Goal: Information Seeking & Learning: Learn about a topic

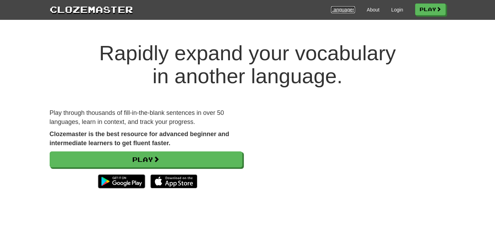
click at [340, 10] on link "Languages" at bounding box center [343, 9] width 24 height 7
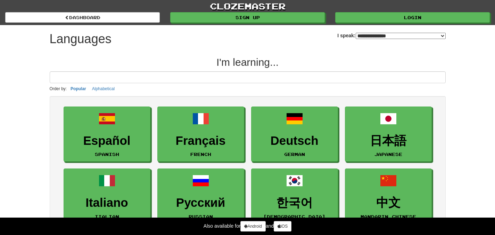
select select "*******"
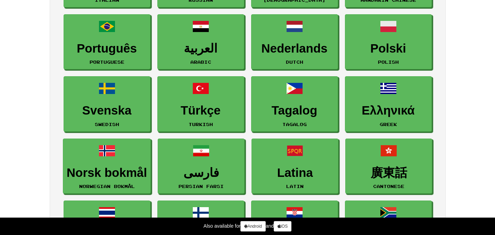
scroll to position [247, 0]
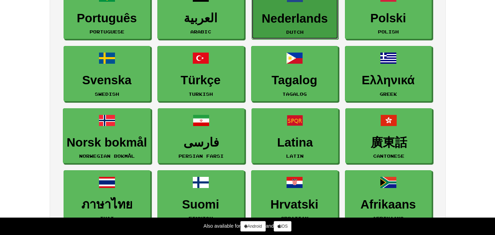
click at [281, 24] on h3 "Nederlands" at bounding box center [295, 19] width 79 height 14
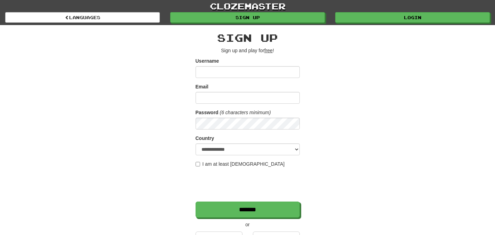
click at [208, 73] on input "Username" at bounding box center [248, 72] width 104 height 12
click at [298, 151] on select "**********" at bounding box center [248, 149] width 104 height 12
select select "**"
click at [216, 72] on input "Username" at bounding box center [248, 72] width 104 height 12
type input "*********"
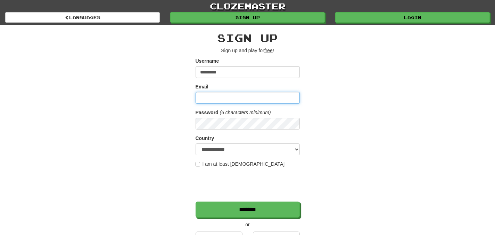
click at [212, 97] on input "Email" at bounding box center [248, 98] width 104 height 12
type input "**********"
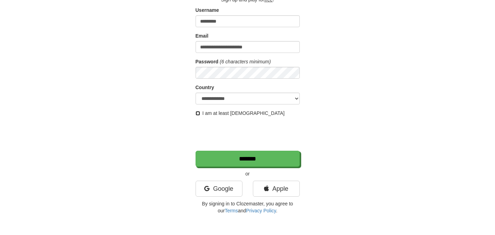
scroll to position [53, 0]
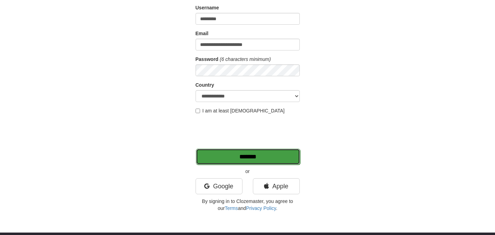
click at [249, 155] on input "*******" at bounding box center [248, 156] width 104 height 16
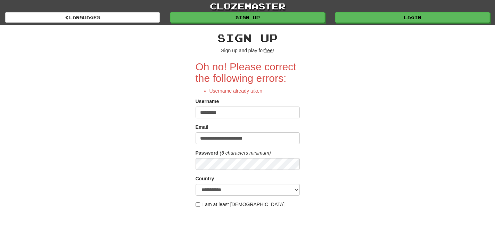
drag, startPoint x: 232, startPoint y: 113, endPoint x: 207, endPoint y: 115, distance: 25.1
click at [207, 115] on input "*********" at bounding box center [248, 112] width 104 height 12
type input "*****"
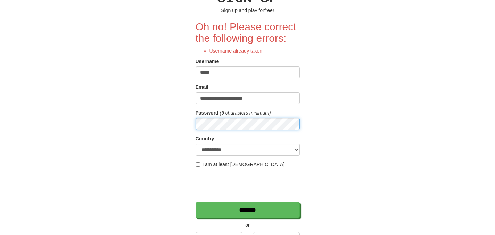
scroll to position [43, 0]
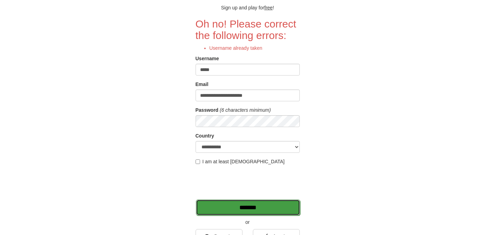
click at [267, 204] on input "*******" at bounding box center [248, 207] width 104 height 16
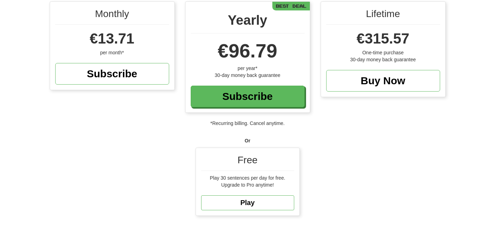
scroll to position [102, 0]
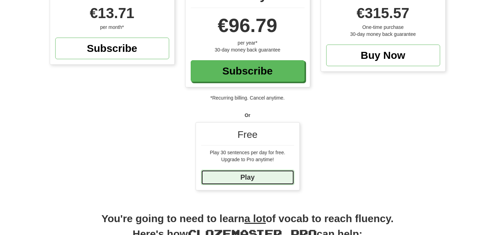
click at [247, 179] on link "Play" at bounding box center [247, 177] width 93 height 15
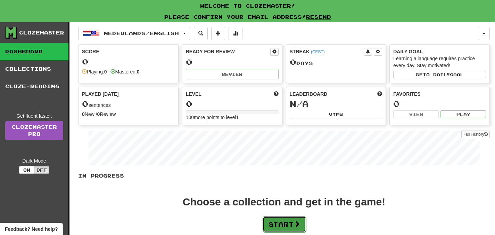
click at [283, 223] on button "Start" at bounding box center [284, 224] width 43 height 16
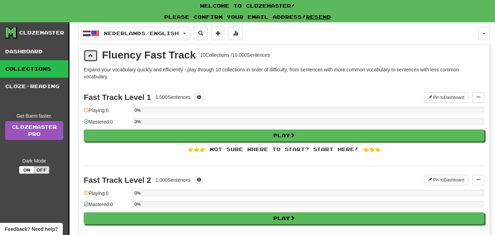
click at [89, 56] on span at bounding box center [90, 55] width 5 height 5
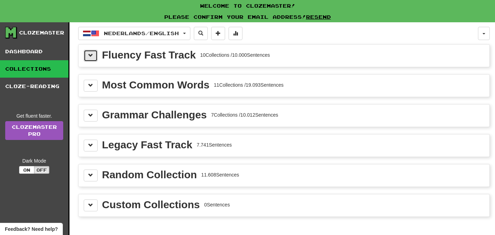
click at [89, 56] on span at bounding box center [90, 55] width 5 height 5
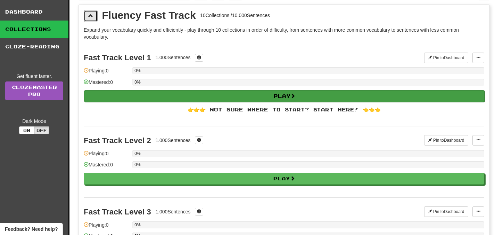
scroll to position [50, 0]
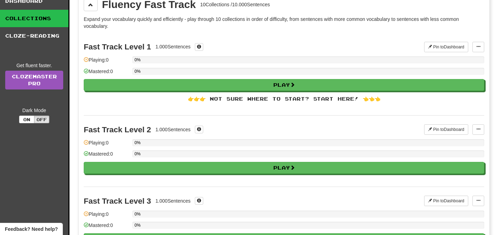
click at [348, 99] on div "👉👉👉 Not sure where to start? Start here! 👈👈👈" at bounding box center [284, 98] width 401 height 7
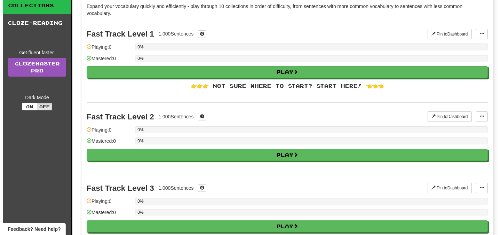
scroll to position [0, 0]
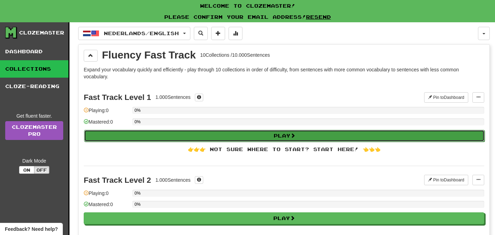
click at [285, 135] on button "Play" at bounding box center [284, 136] width 401 height 12
select select "**"
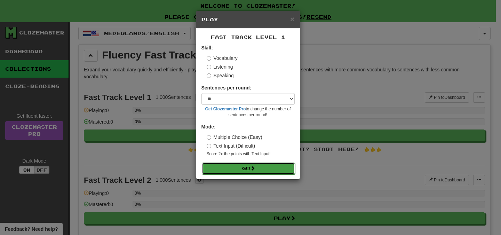
click at [251, 170] on button "Go" at bounding box center [248, 168] width 93 height 12
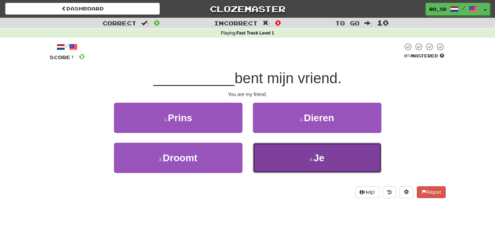
click at [310, 158] on small "4 ." at bounding box center [312, 159] width 4 height 6
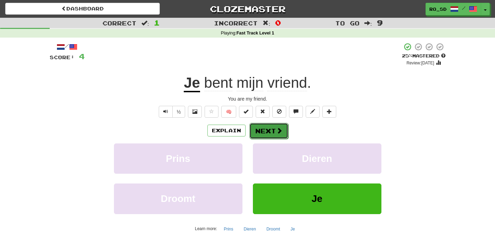
click at [266, 130] on button "Next" at bounding box center [269, 131] width 39 height 16
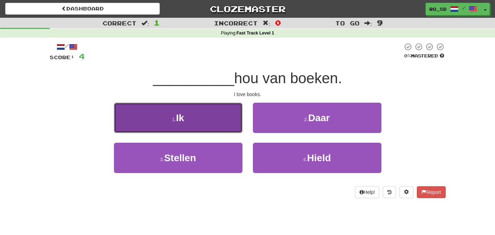
click at [213, 119] on button "1 . Ik" at bounding box center [178, 118] width 129 height 30
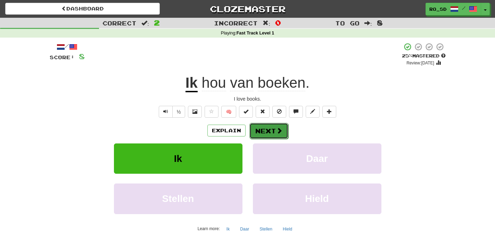
click at [276, 132] on span at bounding box center [279, 130] width 6 height 6
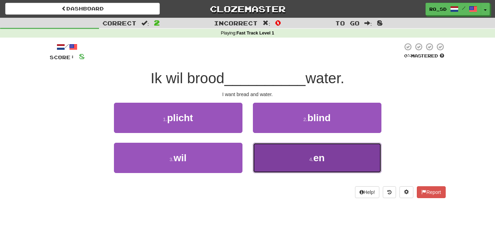
click at [313, 156] on small "4 ." at bounding box center [311, 159] width 4 height 6
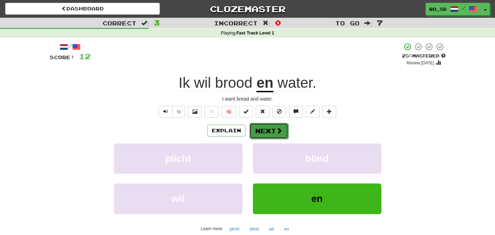
click at [272, 131] on button "Next" at bounding box center [269, 131] width 39 height 16
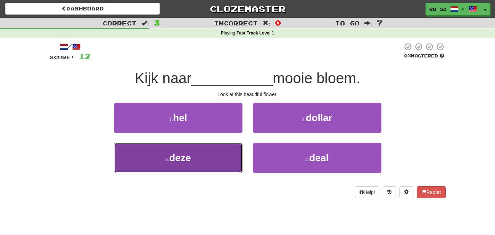
click at [199, 156] on button "3 . deze" at bounding box center [178, 158] width 129 height 30
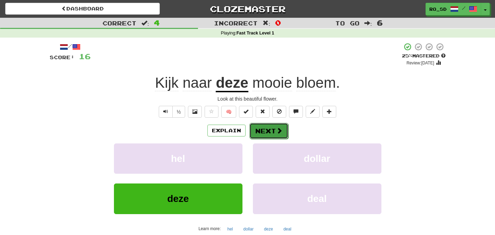
click at [271, 129] on button "Next" at bounding box center [269, 131] width 39 height 16
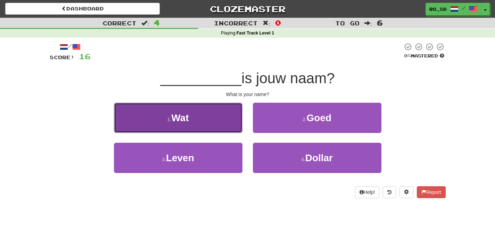
click at [181, 115] on span "Wat" at bounding box center [179, 117] width 17 height 11
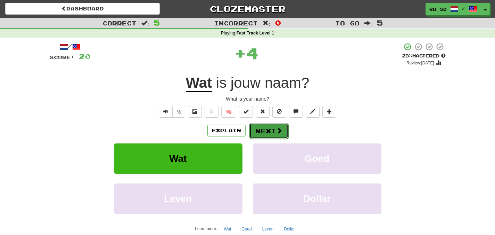
click at [268, 131] on button "Next" at bounding box center [269, 131] width 39 height 16
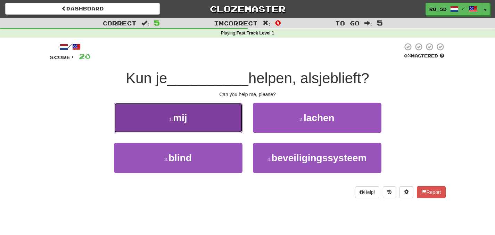
click at [179, 123] on button "1 . mij" at bounding box center [178, 118] width 129 height 30
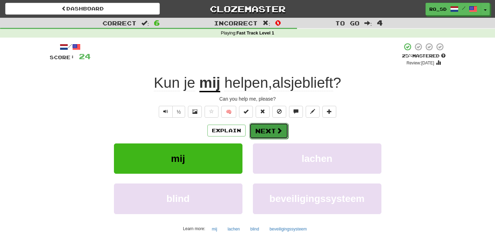
click at [260, 134] on button "Next" at bounding box center [269, 131] width 39 height 16
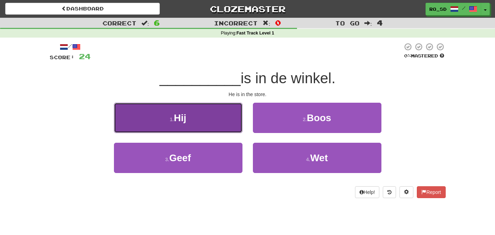
click at [201, 121] on button "1 . Hij" at bounding box center [178, 118] width 129 height 30
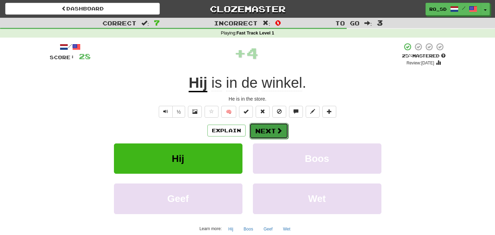
click at [272, 129] on button "Next" at bounding box center [269, 131] width 39 height 16
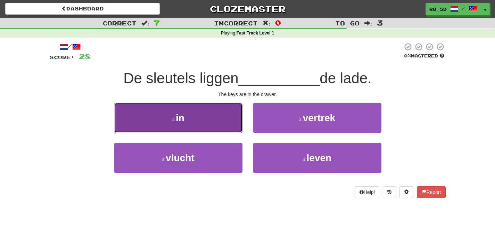
click at [203, 117] on button "1 . in" at bounding box center [178, 118] width 129 height 30
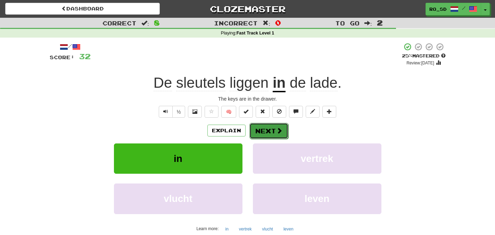
click at [269, 132] on button "Next" at bounding box center [269, 131] width 39 height 16
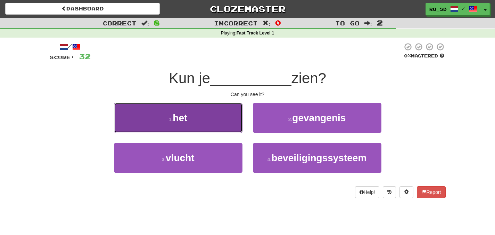
click at [186, 123] on button "1 . het" at bounding box center [178, 118] width 129 height 30
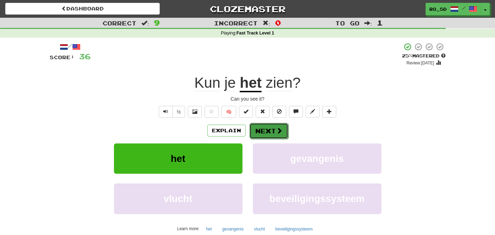
click at [273, 134] on button "Next" at bounding box center [269, 131] width 39 height 16
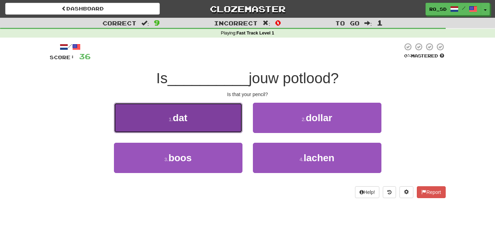
click at [207, 114] on button "1 . dat" at bounding box center [178, 118] width 129 height 30
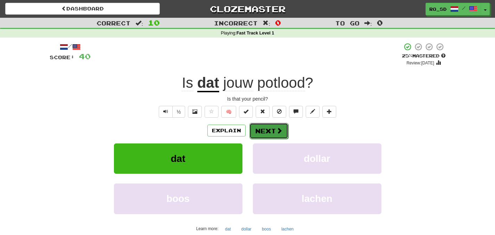
click at [273, 130] on button "Next" at bounding box center [269, 131] width 39 height 16
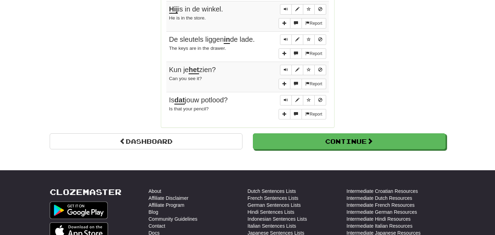
scroll to position [578, 0]
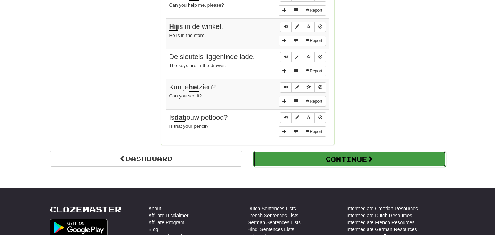
click at [330, 158] on button "Continue" at bounding box center [349, 159] width 193 height 16
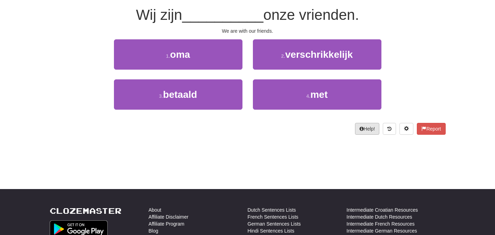
scroll to position [0, 0]
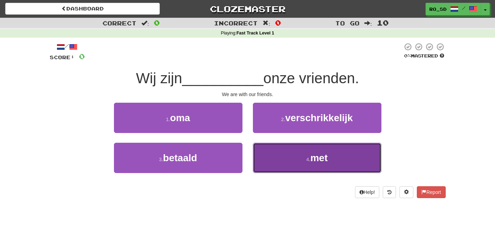
click at [334, 165] on button "4 . met" at bounding box center [317, 158] width 129 height 30
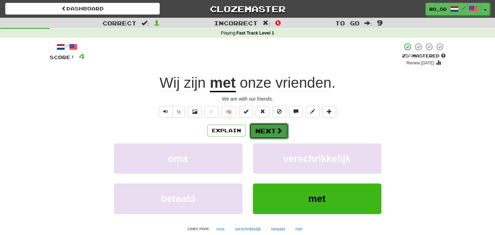
click at [268, 132] on button "Next" at bounding box center [269, 131] width 39 height 16
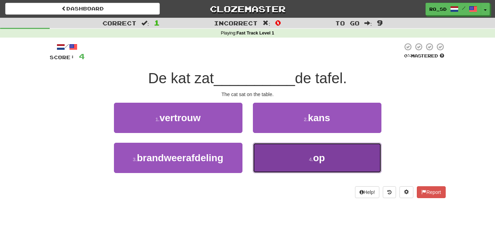
click at [317, 159] on span "op" at bounding box center [319, 157] width 12 height 11
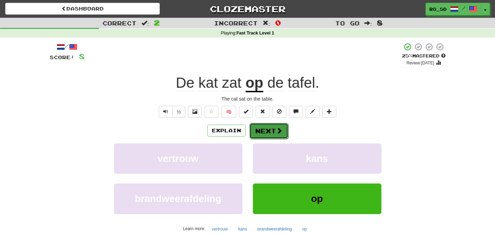
click at [269, 130] on button "Next" at bounding box center [269, 131] width 39 height 16
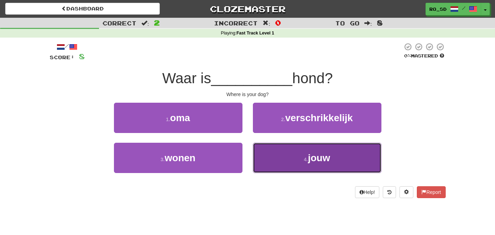
click at [307, 160] on small "4 ." at bounding box center [306, 159] width 4 height 6
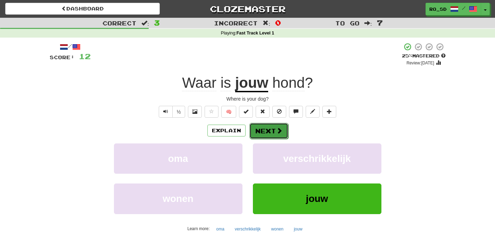
click at [264, 133] on button "Next" at bounding box center [269, 131] width 39 height 16
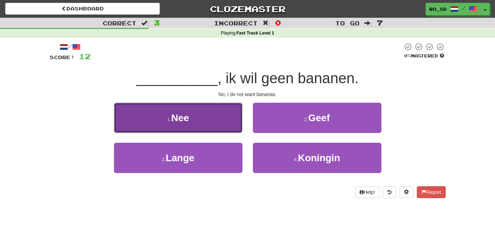
click at [209, 123] on button "1 . Nee" at bounding box center [178, 118] width 129 height 30
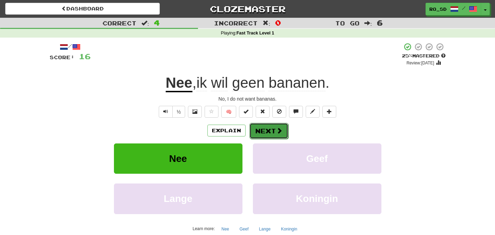
click at [276, 135] on button "Next" at bounding box center [269, 131] width 39 height 16
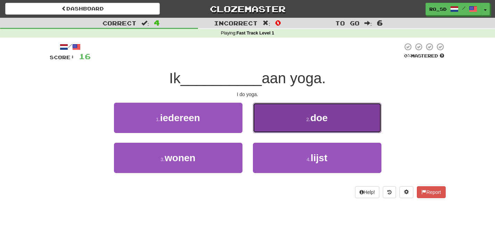
click at [323, 121] on span "doe" at bounding box center [318, 117] width 17 height 11
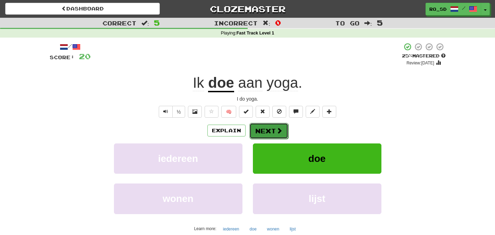
click at [272, 132] on button "Next" at bounding box center [269, 131] width 39 height 16
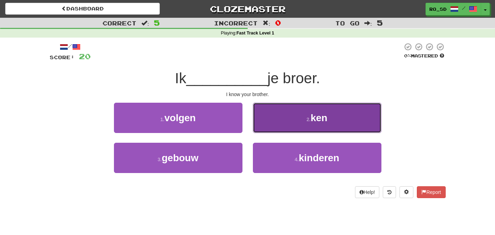
click at [333, 120] on button "2 . ken" at bounding box center [317, 118] width 129 height 30
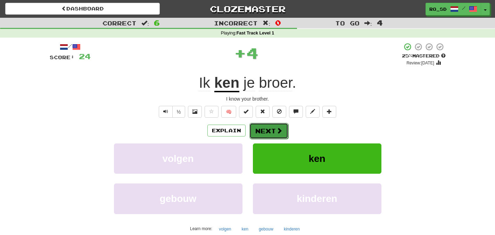
click at [271, 132] on button "Next" at bounding box center [269, 131] width 39 height 16
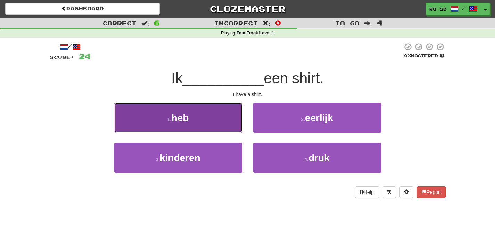
click at [219, 121] on button "1 . heb" at bounding box center [178, 118] width 129 height 30
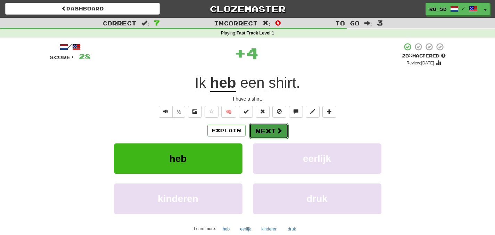
click at [278, 131] on span at bounding box center [279, 130] width 6 height 6
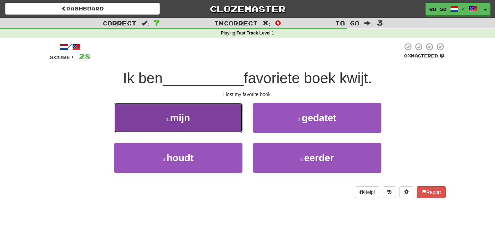
click at [190, 120] on span "mijn" at bounding box center [180, 117] width 20 height 11
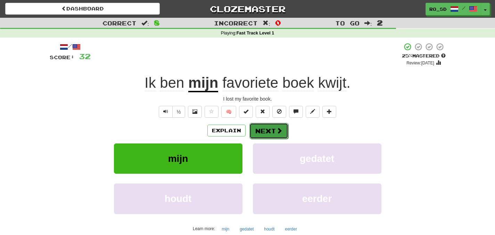
click at [273, 132] on button "Next" at bounding box center [269, 131] width 39 height 16
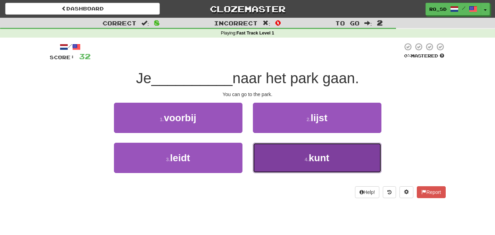
click at [293, 152] on button "4 . kunt" at bounding box center [317, 158] width 129 height 30
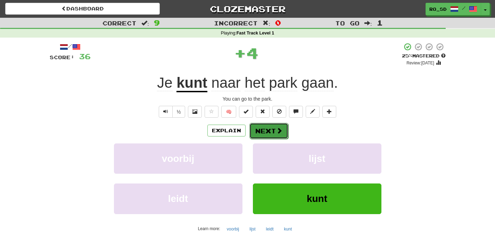
click at [266, 132] on button "Next" at bounding box center [269, 131] width 39 height 16
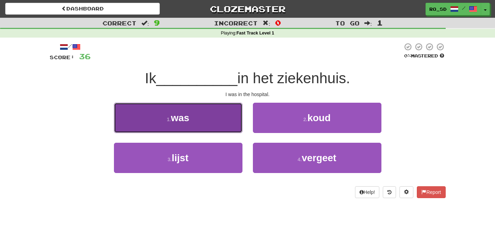
click at [183, 123] on button "1 . was" at bounding box center [178, 118] width 129 height 30
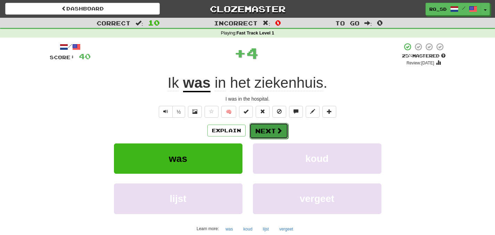
click at [266, 132] on button "Next" at bounding box center [269, 131] width 39 height 16
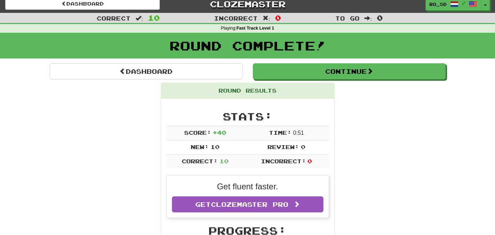
scroll to position [10, 0]
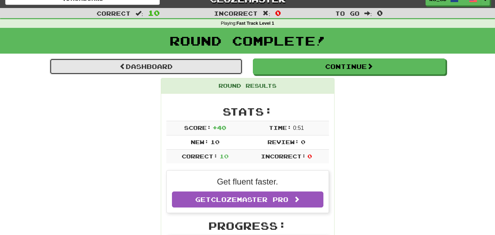
click at [138, 71] on link "Dashboard" at bounding box center [146, 66] width 193 height 16
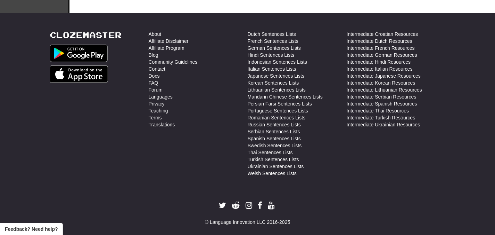
scroll to position [277, 0]
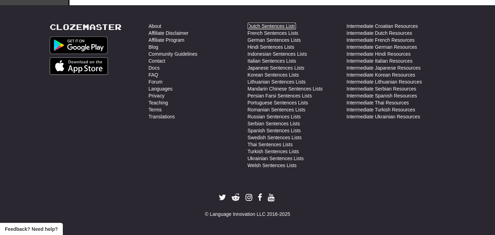
click at [272, 25] on link "Dutch Sentences Lists" at bounding box center [272, 26] width 48 height 7
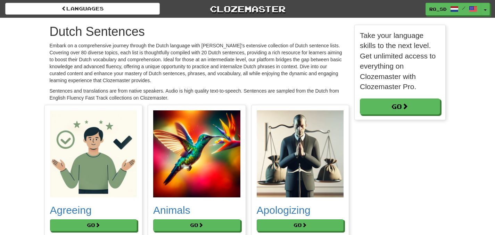
scroll to position [85, 91]
